Goal: Transaction & Acquisition: Purchase product/service

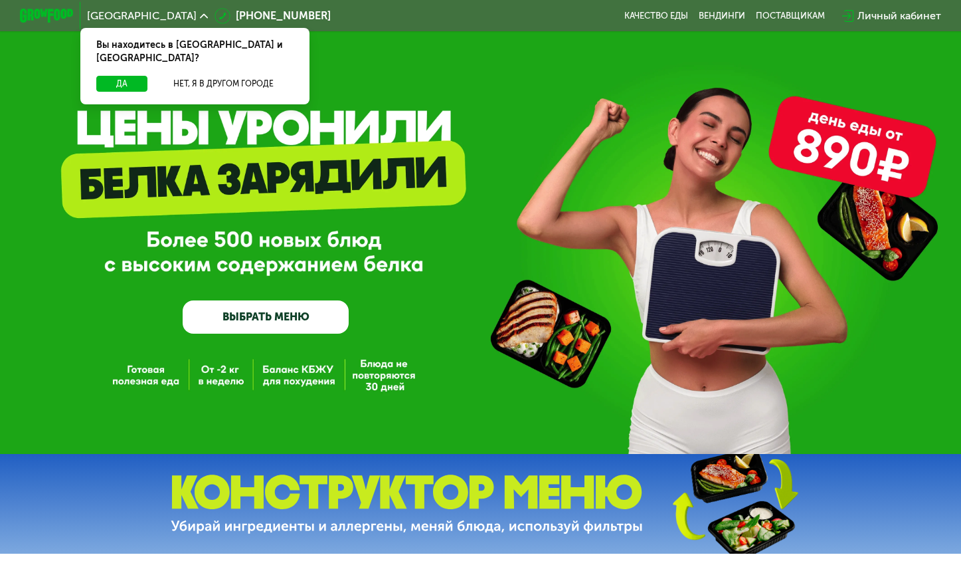
click at [259, 318] on link "ВЫБРАТЬ МЕНЮ" at bounding box center [266, 316] width 166 height 33
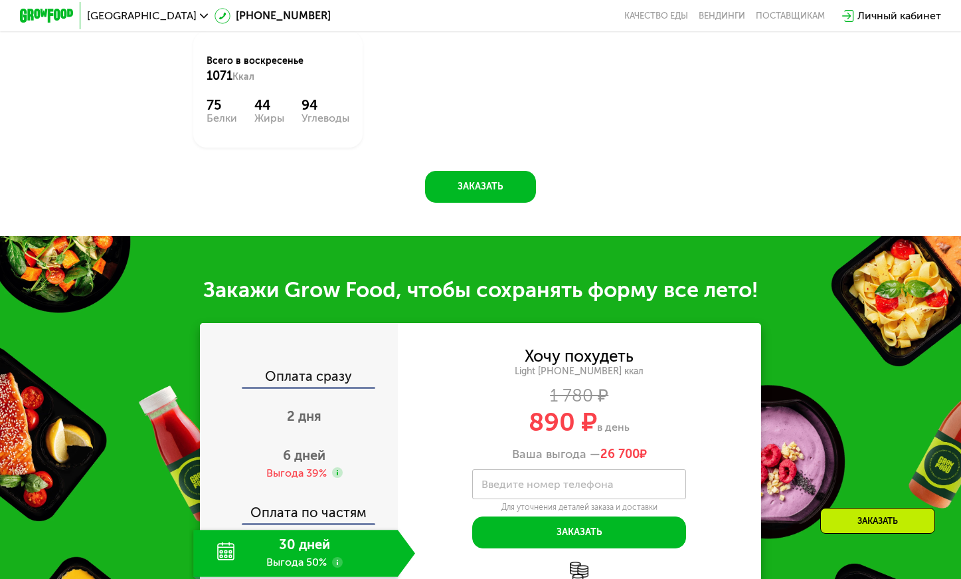
scroll to position [706, 0]
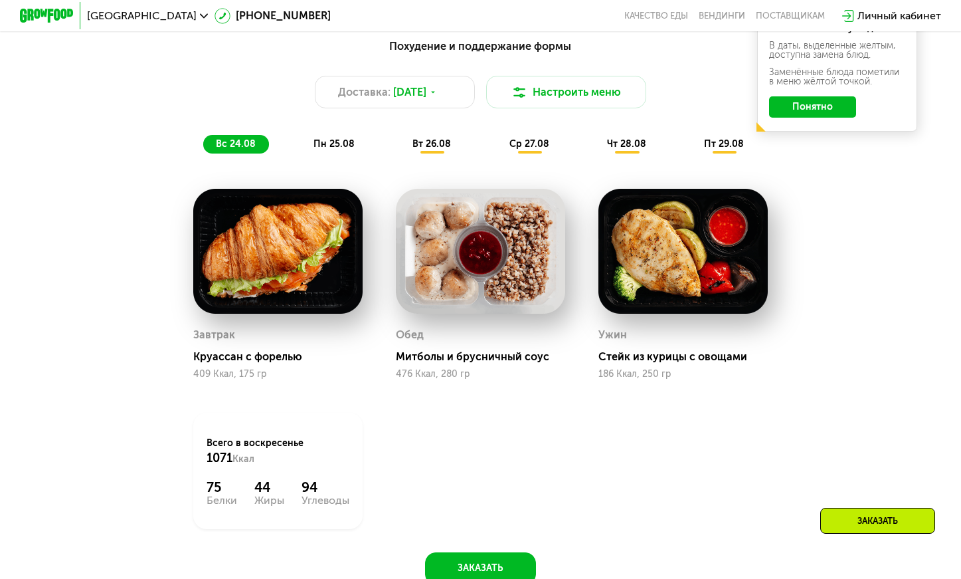
click at [337, 149] on span "пн 25.08" at bounding box center [334, 143] width 41 height 11
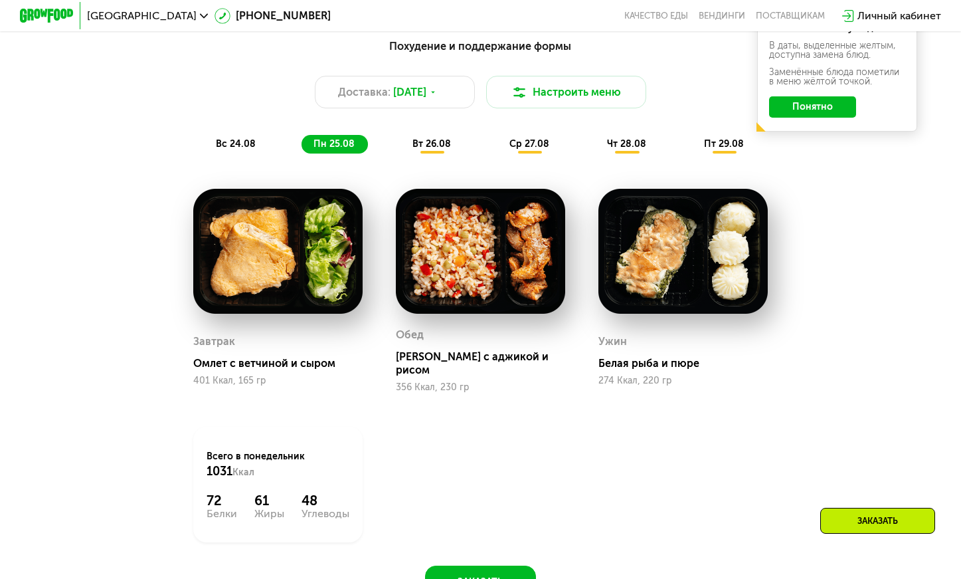
click at [447, 149] on span "вт 26.08" at bounding box center [432, 143] width 39 height 11
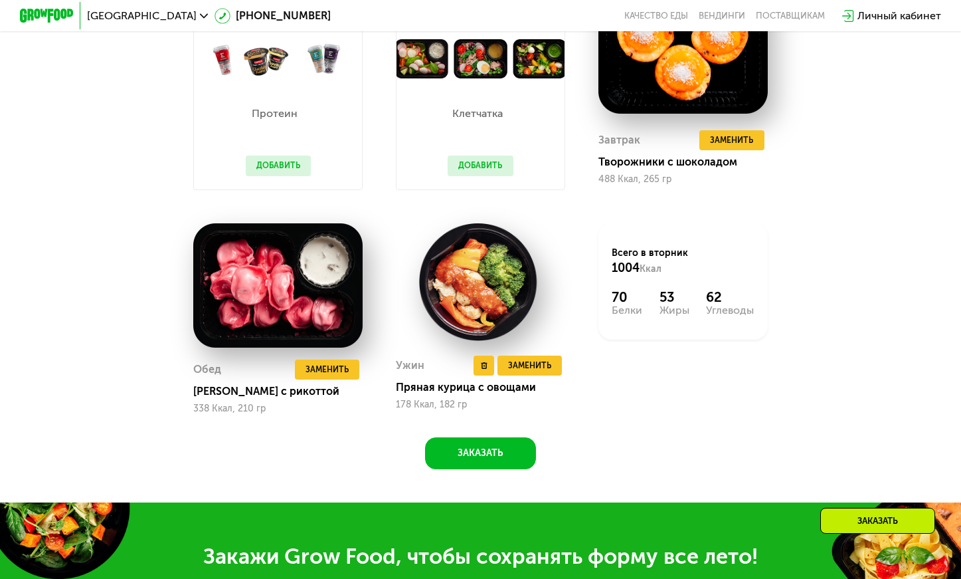
scroll to position [839, 0]
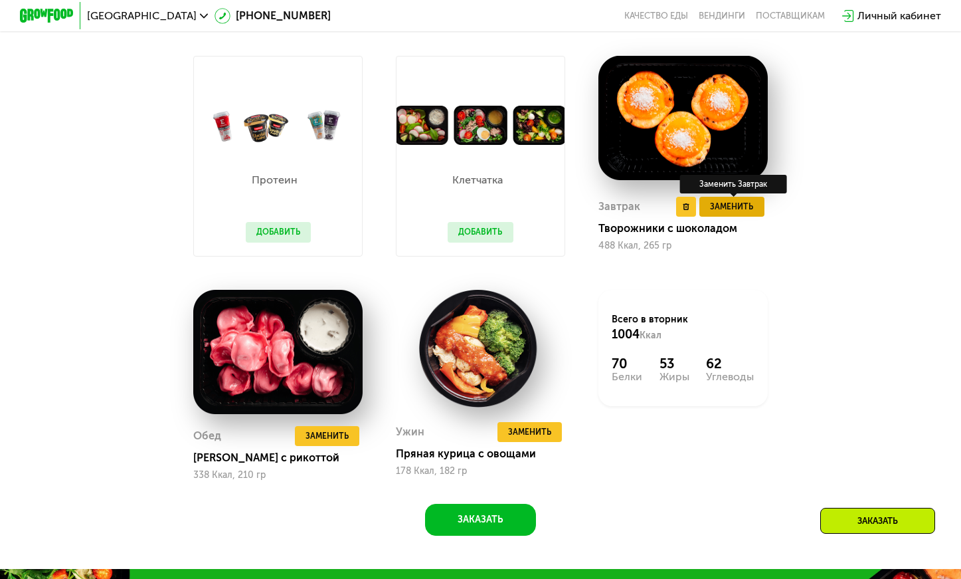
click at [734, 213] on span "Заменить" at bounding box center [731, 206] width 43 height 13
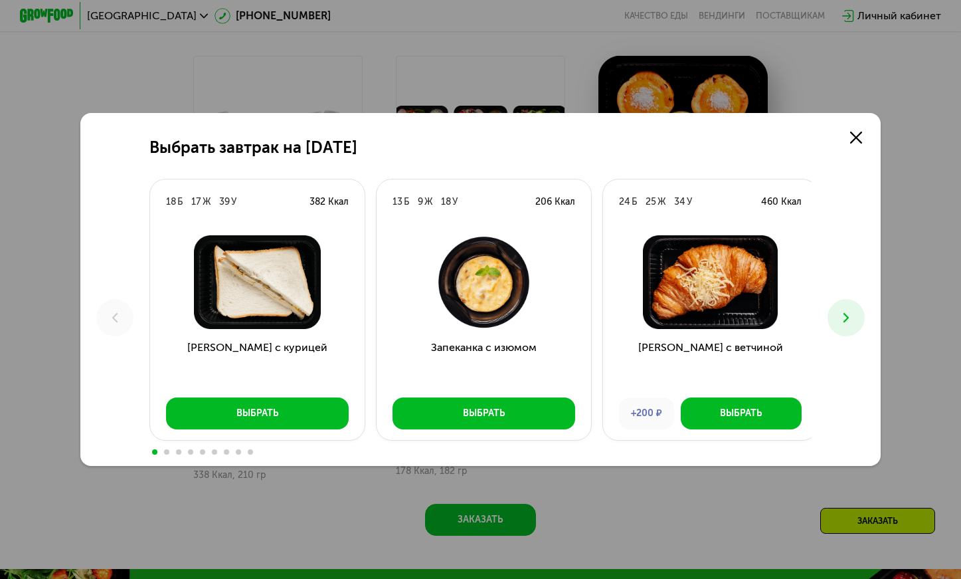
scroll to position [905, 0]
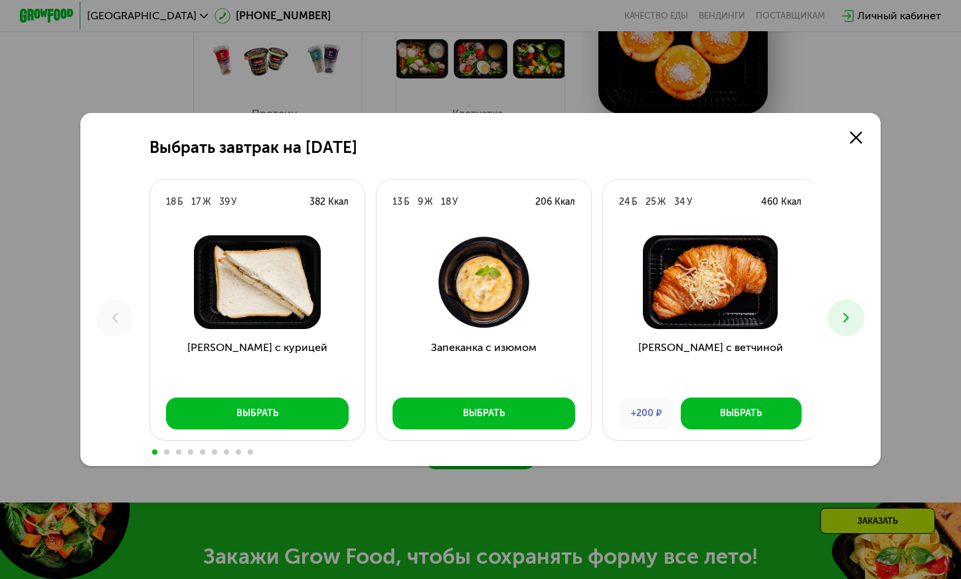
click at [849, 314] on use at bounding box center [846, 316] width 5 height 9
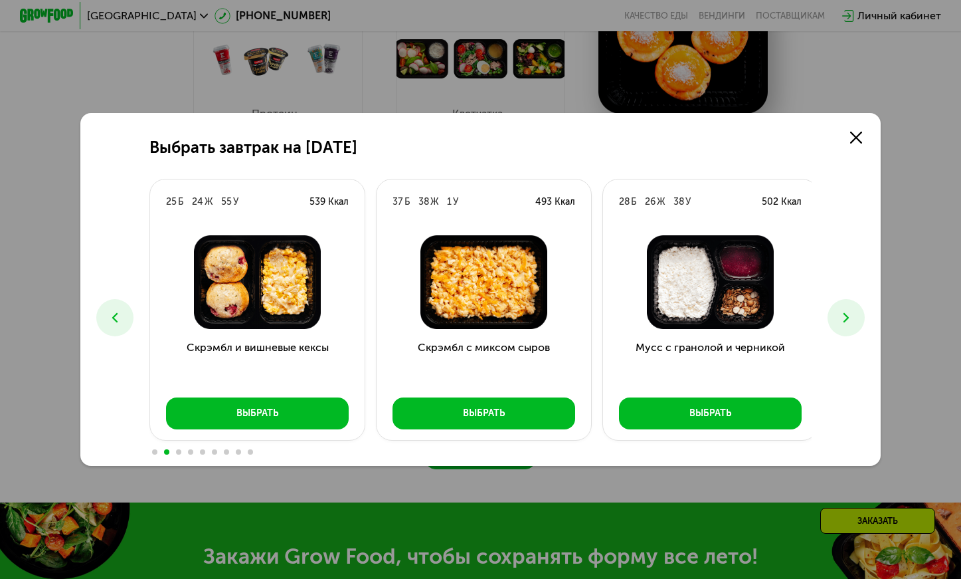
click at [849, 314] on use at bounding box center [846, 316] width 5 height 9
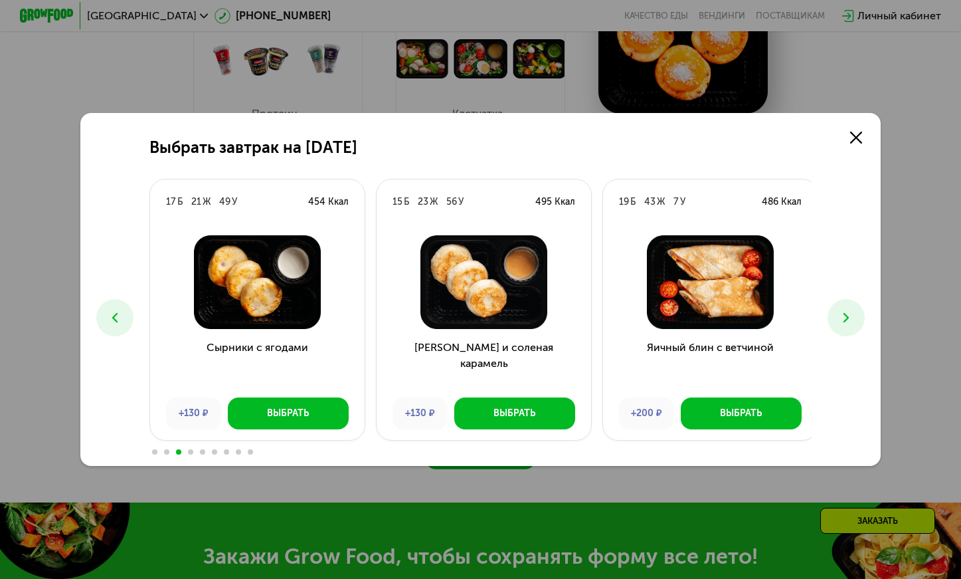
click at [849, 314] on use at bounding box center [846, 316] width 5 height 9
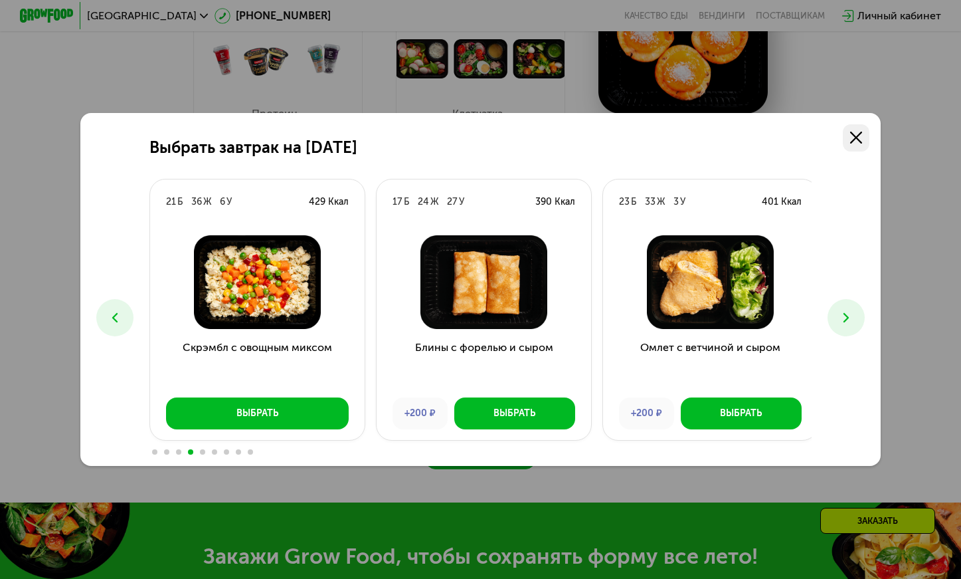
click at [859, 132] on icon at bounding box center [856, 138] width 12 height 12
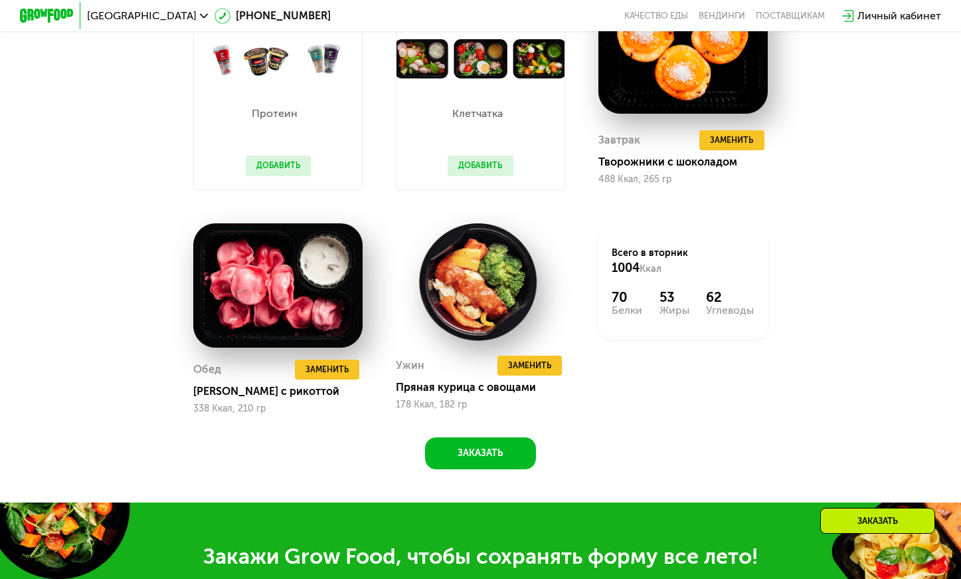
click at [850, 251] on div "Похудение и поддержание формы Доставка: [DATE] Настроить меню вс 24.08 пн 25.08…" at bounding box center [481, 150] width 822 height 638
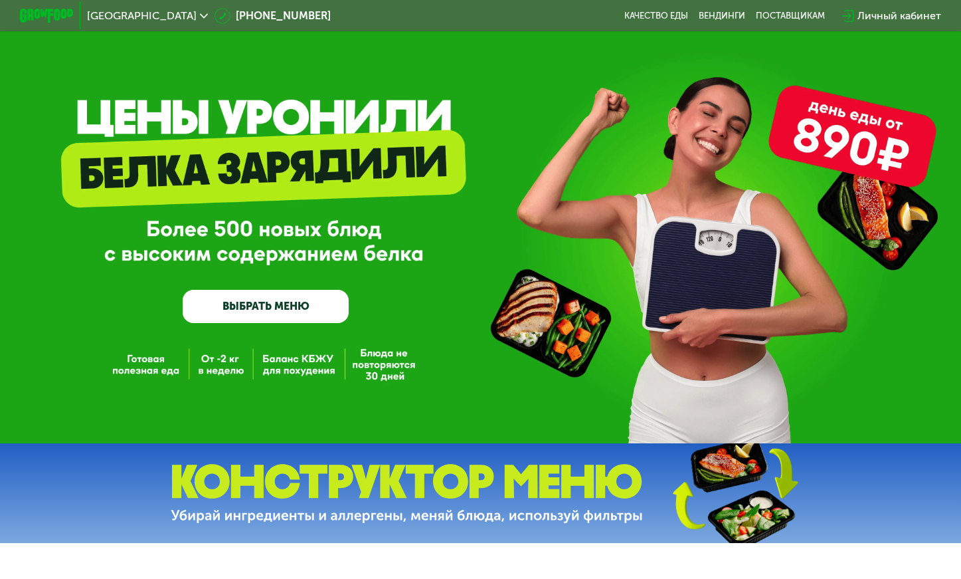
scroll to position [0, 0]
